Goal: Information Seeking & Learning: Find specific fact

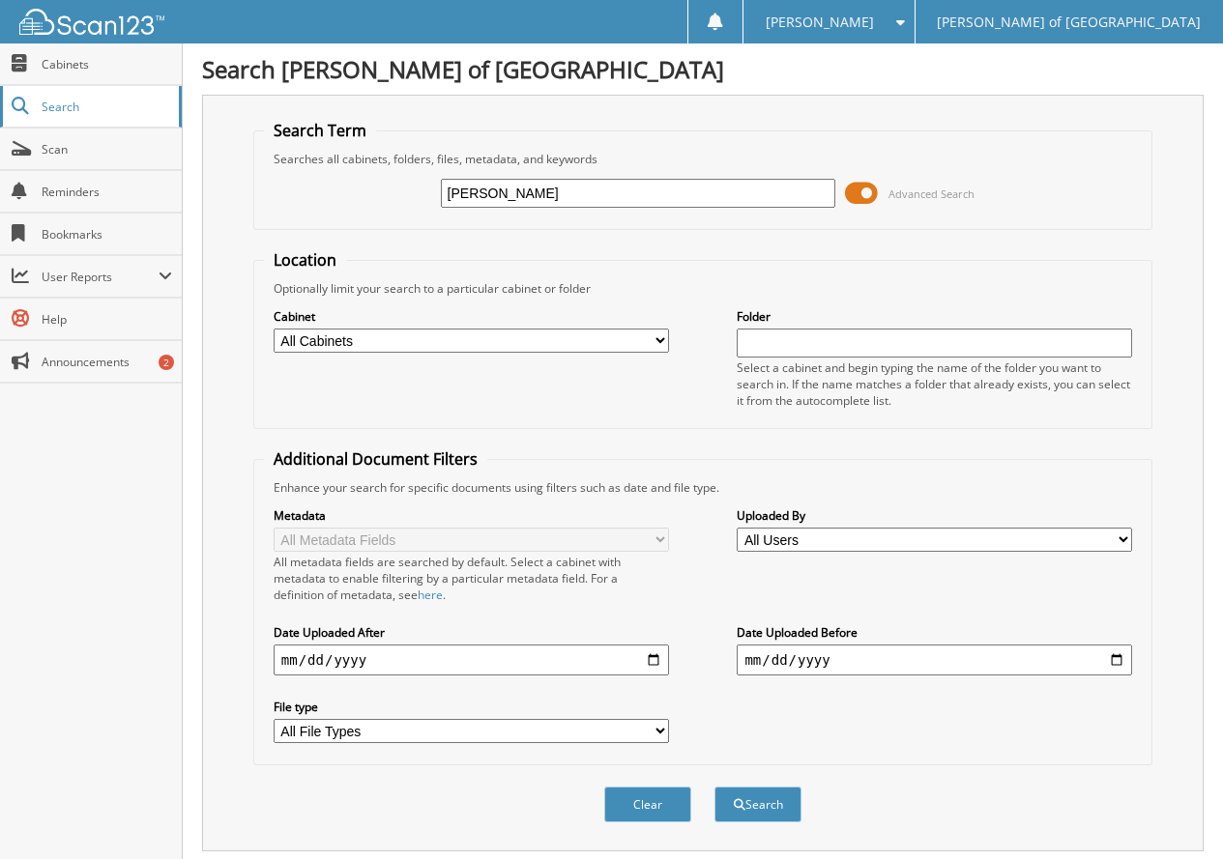
type input "[PERSON_NAME]"
click at [714, 787] on button "Search" at bounding box center [757, 805] width 87 height 36
click at [769, 795] on button "Search" at bounding box center [757, 805] width 87 height 36
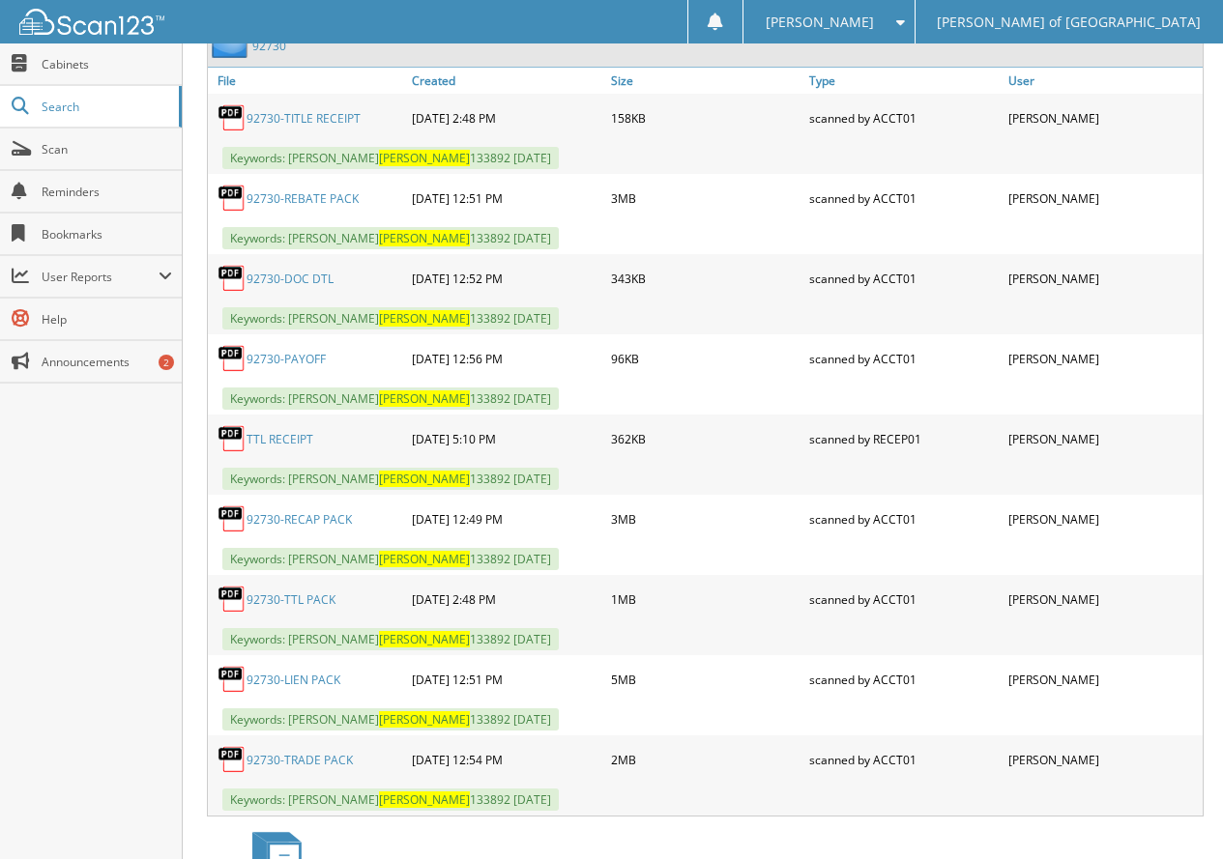
scroll to position [1257, 0]
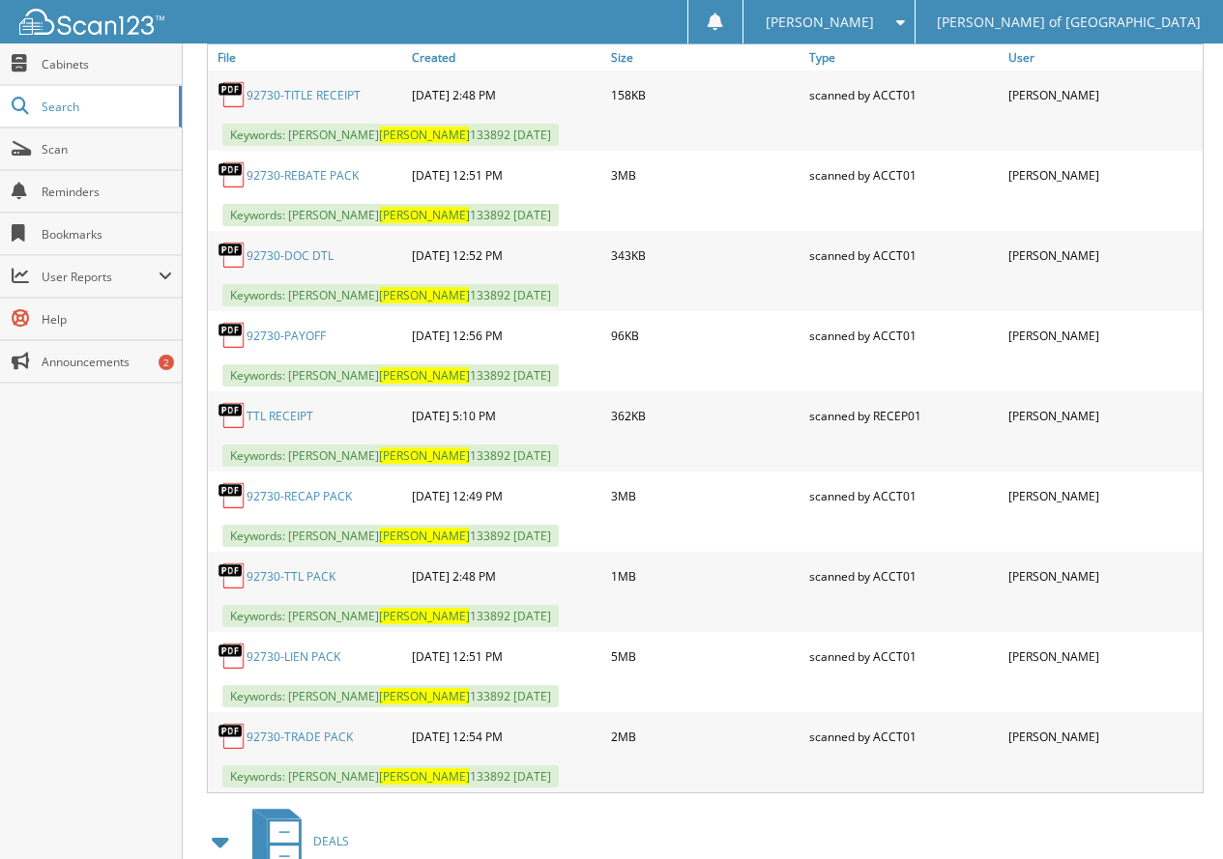
click at [304, 492] on link "92730-RECAP PACK" at bounding box center [298, 496] width 105 height 16
click at [294, 656] on link "92730-LIEN PACK" at bounding box center [293, 657] width 94 height 16
click at [291, 656] on link "92730-LIEN PACK" at bounding box center [293, 657] width 94 height 16
click at [253, 653] on link "92730-LIEN PACK" at bounding box center [293, 657] width 94 height 16
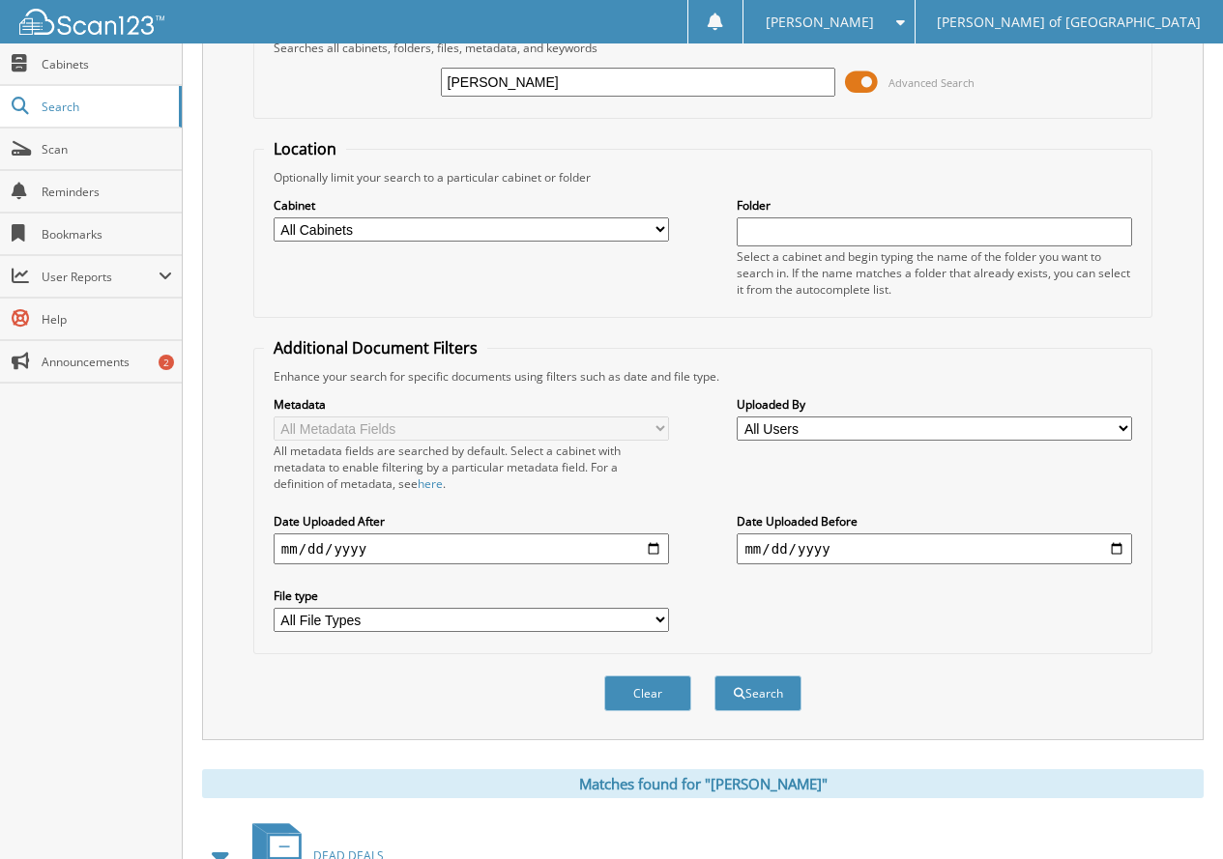
scroll to position [0, 0]
